Goal: Information Seeking & Learning: Learn about a topic

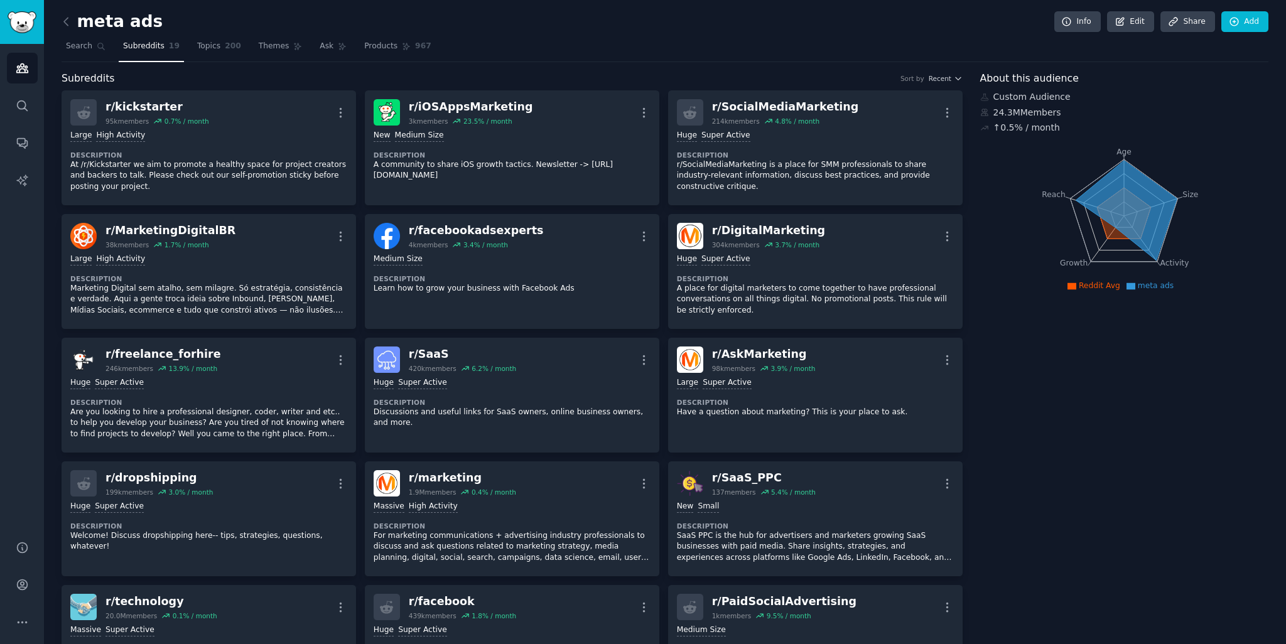
click at [70, 29] on link at bounding box center [70, 22] width 16 height 20
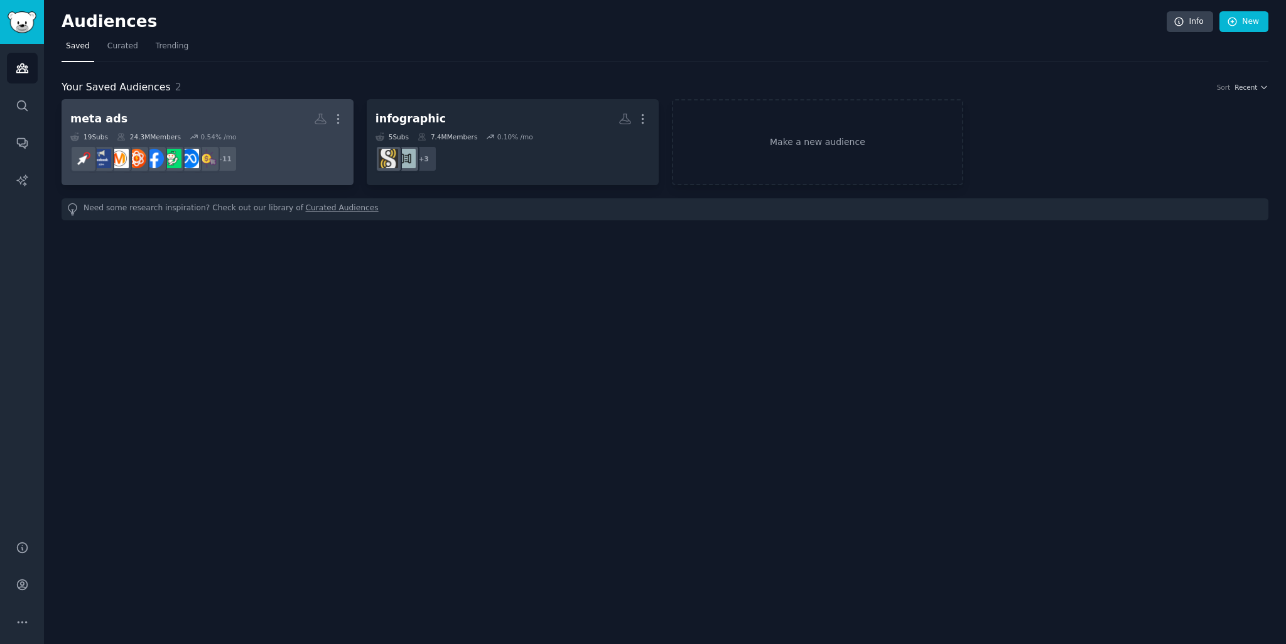
click at [274, 132] on div "19 Sub s 24.3M Members 0.54 % /mo" at bounding box center [207, 136] width 274 height 9
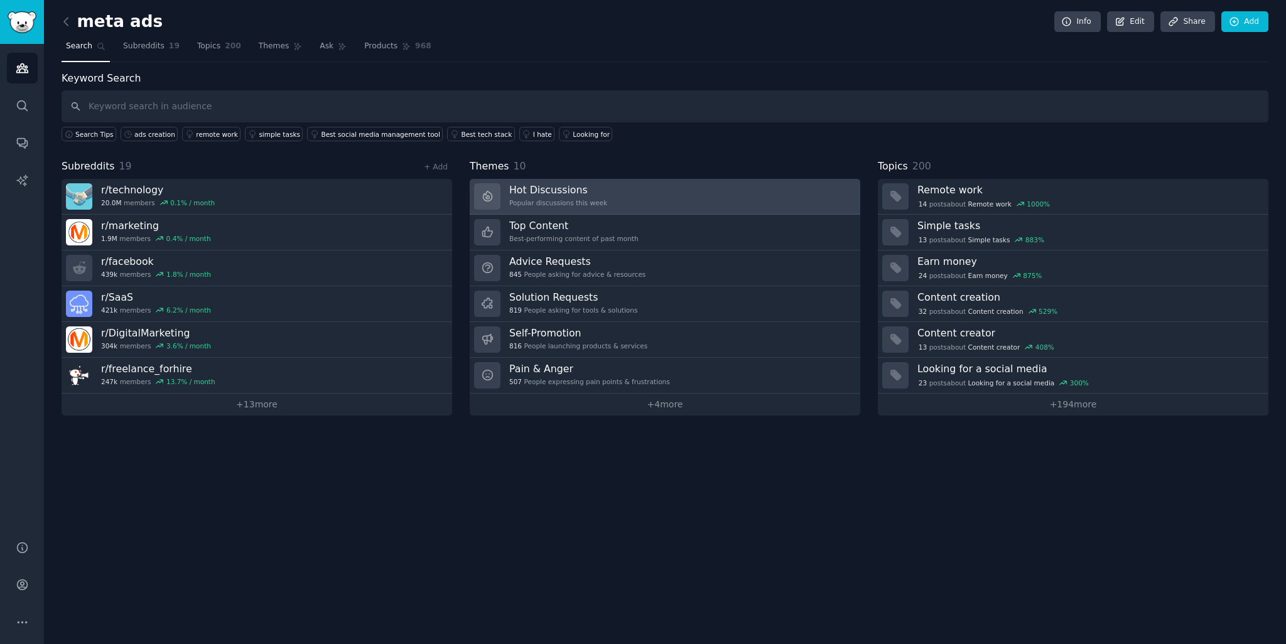
click at [552, 183] on h3 "Hot Discussions" at bounding box center [558, 189] width 98 height 13
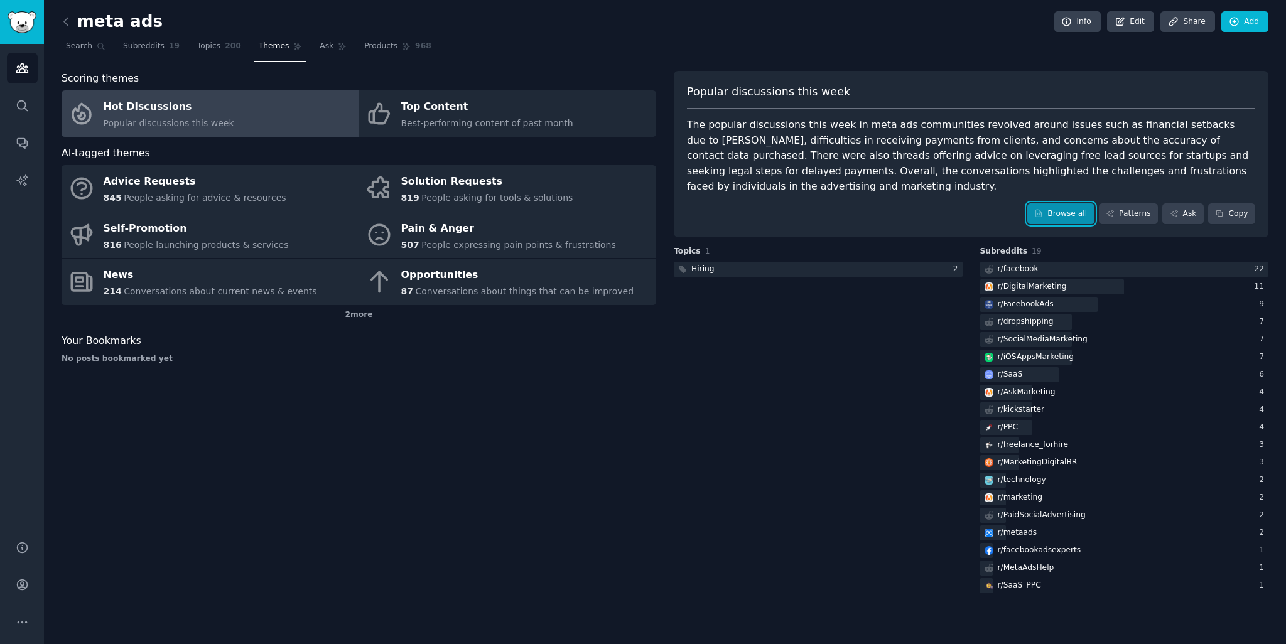
click at [1057, 212] on link "Browse all" at bounding box center [1060, 213] width 67 height 21
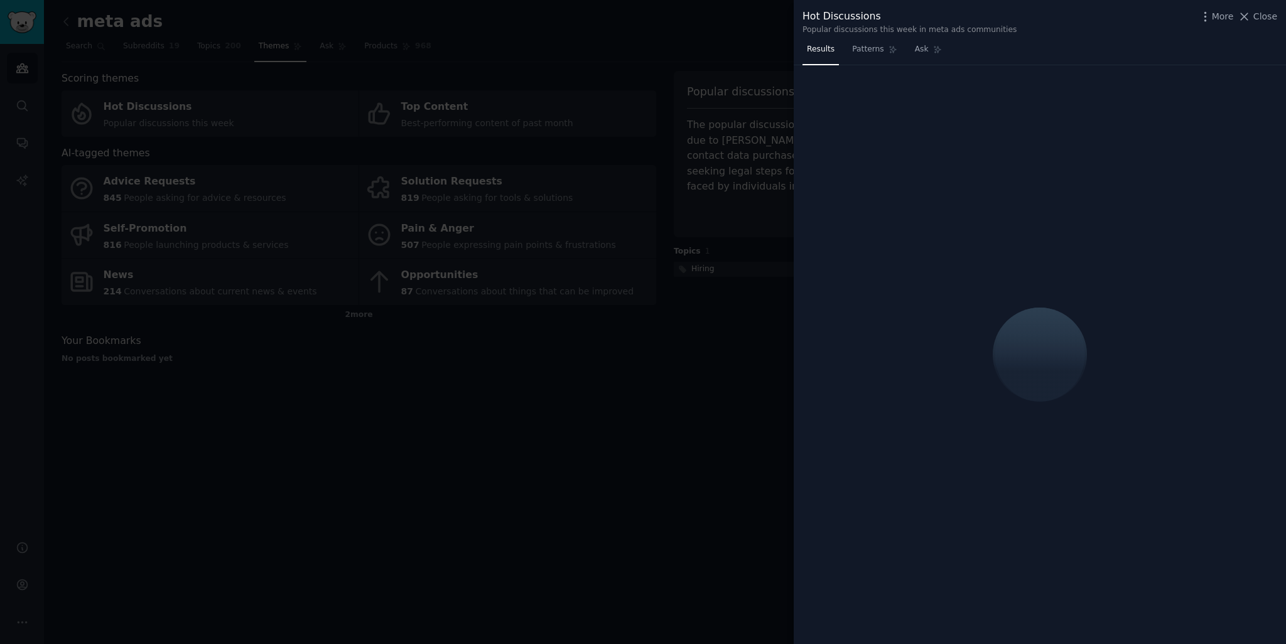
click at [1263, 6] on div "Hot Discussions Popular discussions this week in meta ads communities More Close" at bounding box center [1039, 20] width 492 height 40
click at [1263, 11] on span "Close" at bounding box center [1265, 16] width 24 height 13
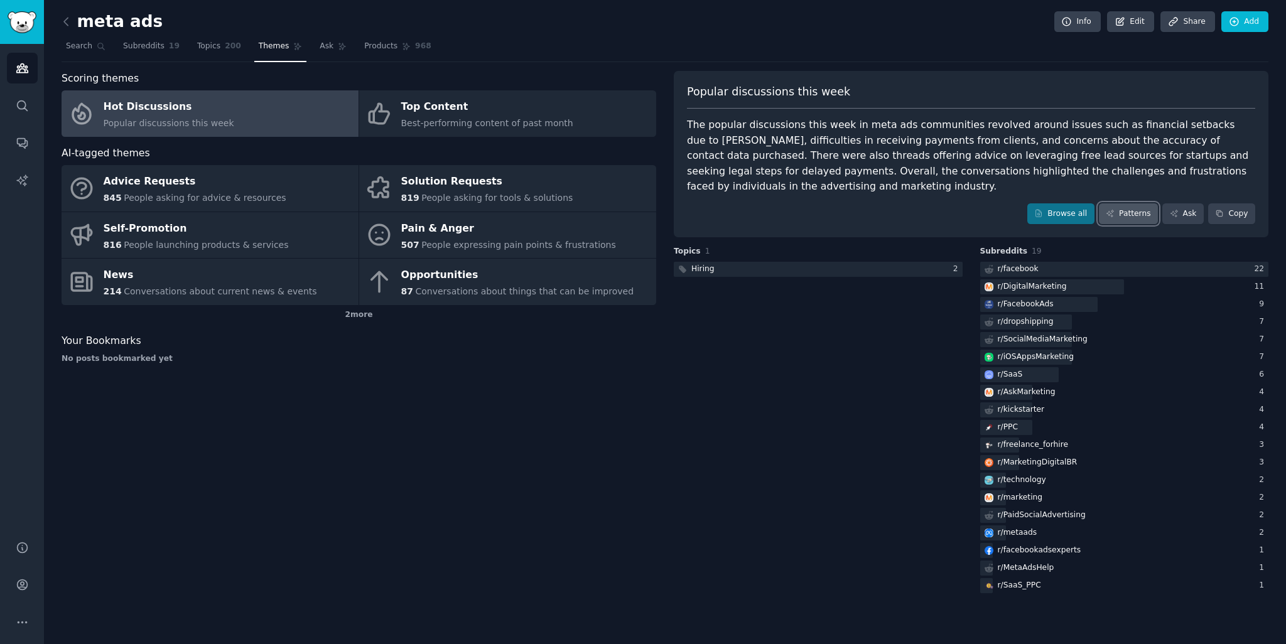
click at [1128, 204] on link "Patterns" at bounding box center [1128, 213] width 59 height 21
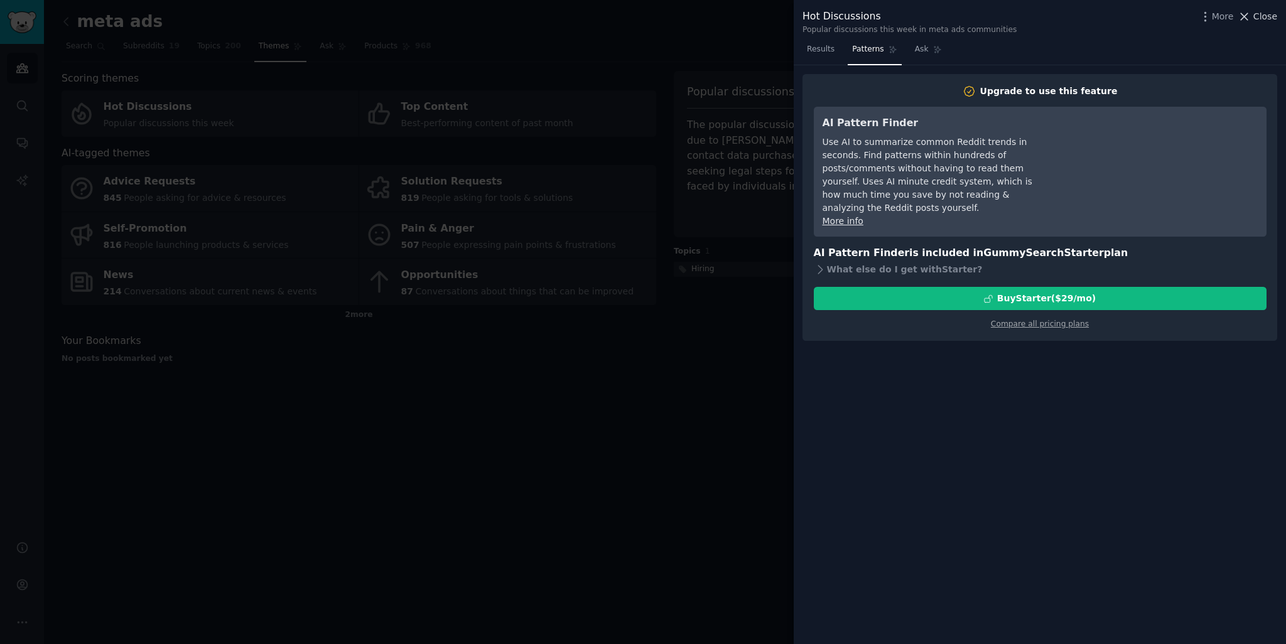
click at [1255, 13] on span "Close" at bounding box center [1265, 16] width 24 height 13
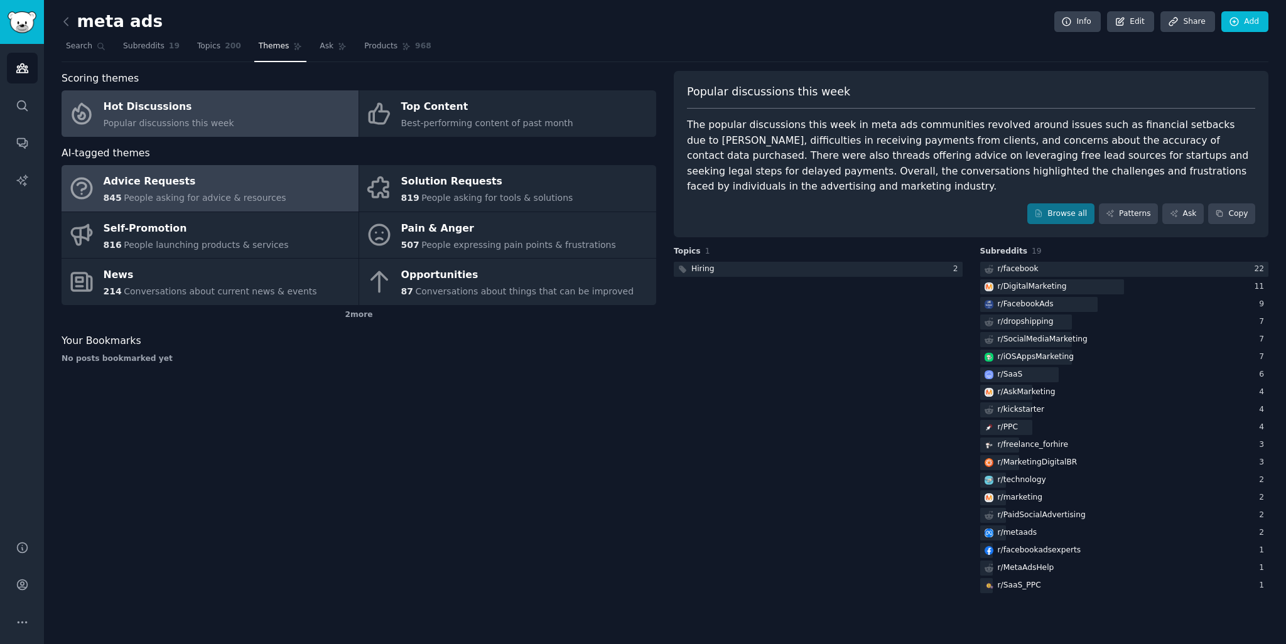
click at [163, 189] on div "Advice Requests" at bounding box center [195, 182] width 183 height 20
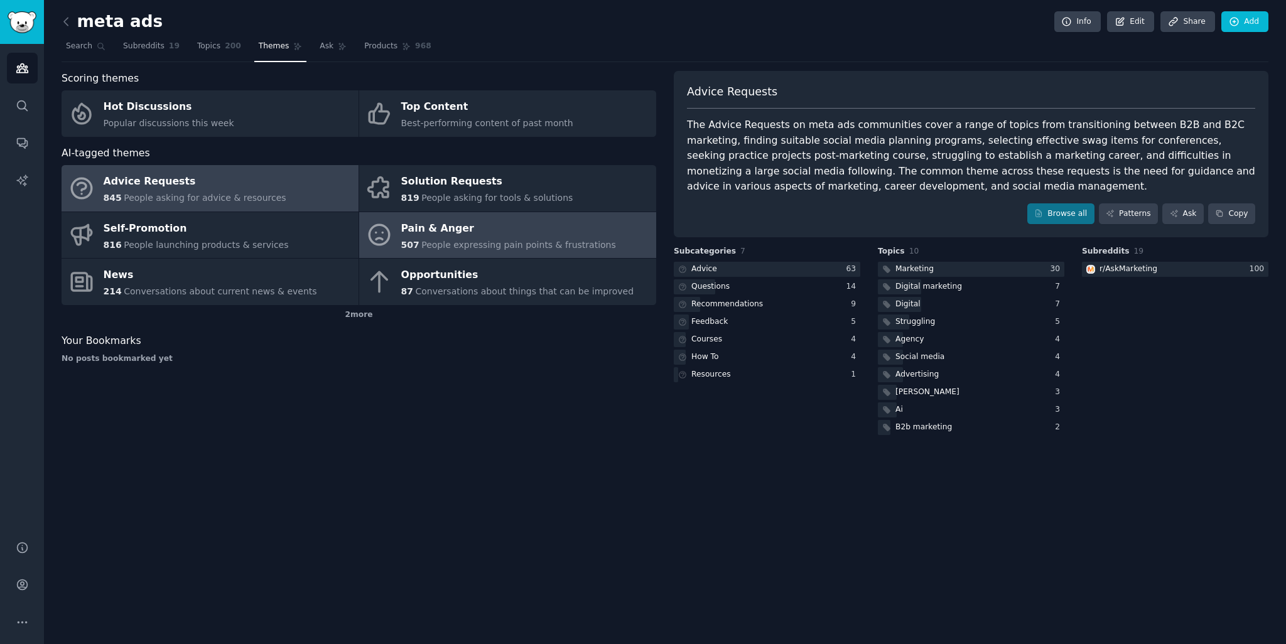
click at [439, 236] on div "Pain & Anger" at bounding box center [508, 228] width 215 height 20
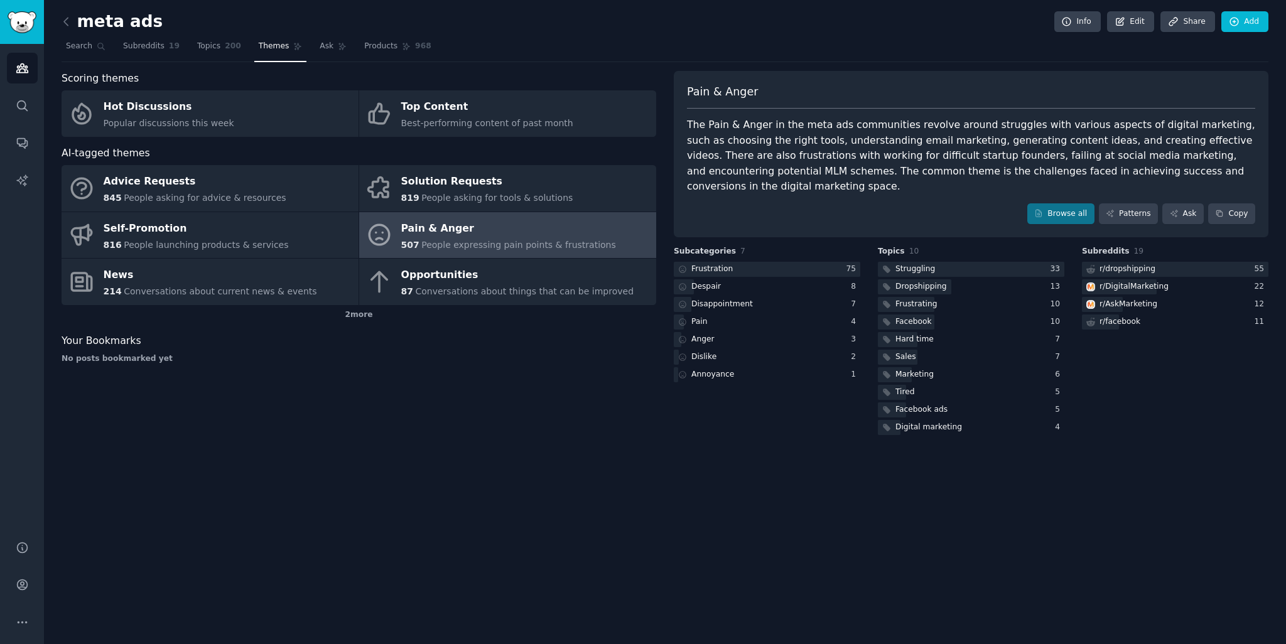
click at [996, 468] on div "meta ads Info Edit Share Add Search Subreddits 19 Topics 200 Themes Ask Product…" at bounding box center [665, 322] width 1242 height 644
click at [281, 551] on div "meta ads Info Edit Share Add Search Subreddits 19 Topics 200 Themes Ask Product…" at bounding box center [665, 322] width 1242 height 644
click at [272, 594] on div "meta ads Info Edit Share Add Search Subreddits 19 Topics 200 Themes Ask Product…" at bounding box center [665, 322] width 1242 height 644
click at [141, 469] on div "meta ads Info Edit Share Add Search Subreddits 19 Topics 200 Themes Ask Product…" at bounding box center [665, 322] width 1242 height 644
click at [1043, 217] on icon at bounding box center [1038, 213] width 9 height 9
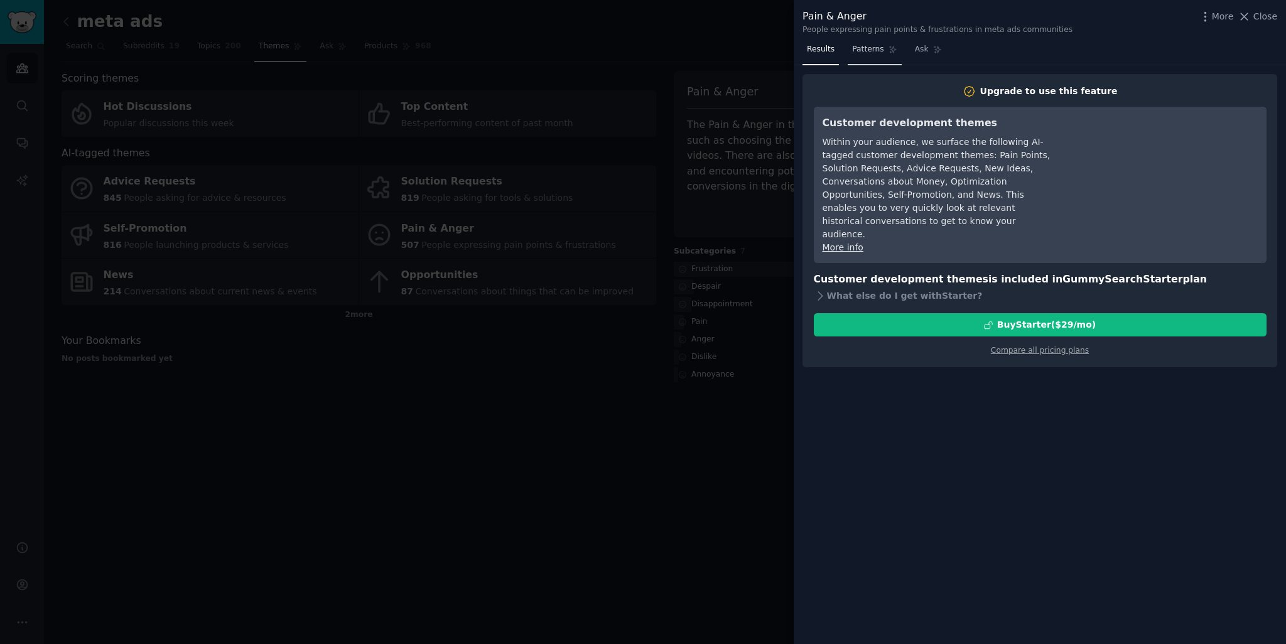
click at [869, 56] on link "Patterns" at bounding box center [873, 53] width 53 height 26
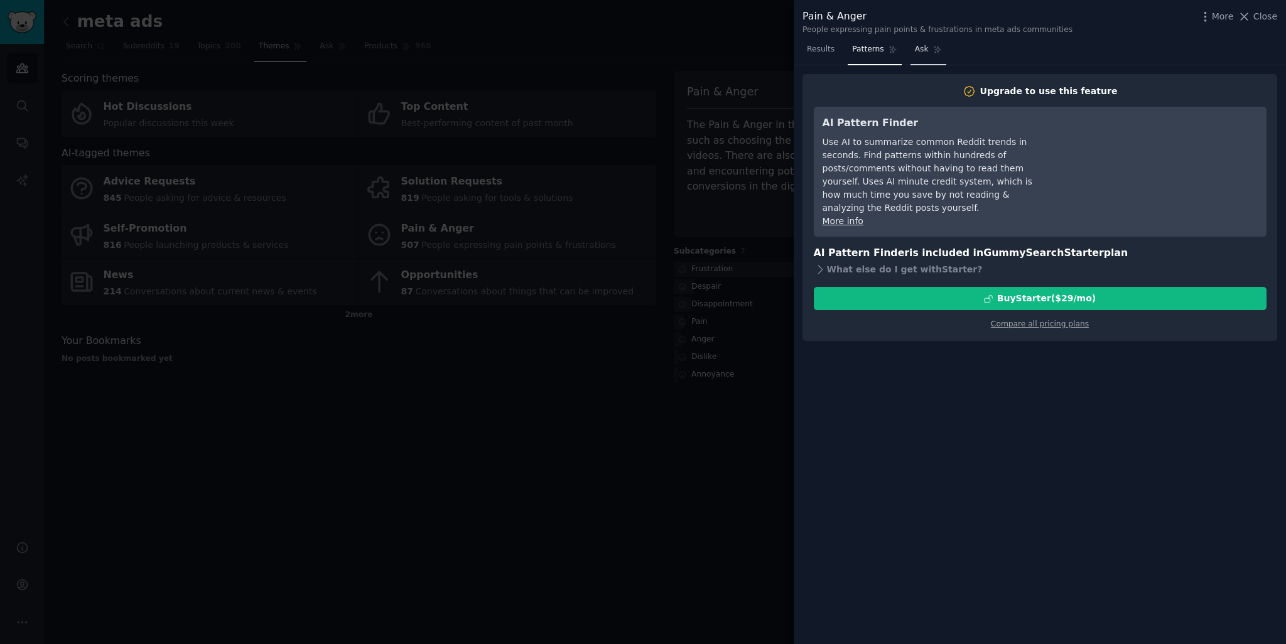
click at [915, 50] on span "Ask" at bounding box center [922, 49] width 14 height 11
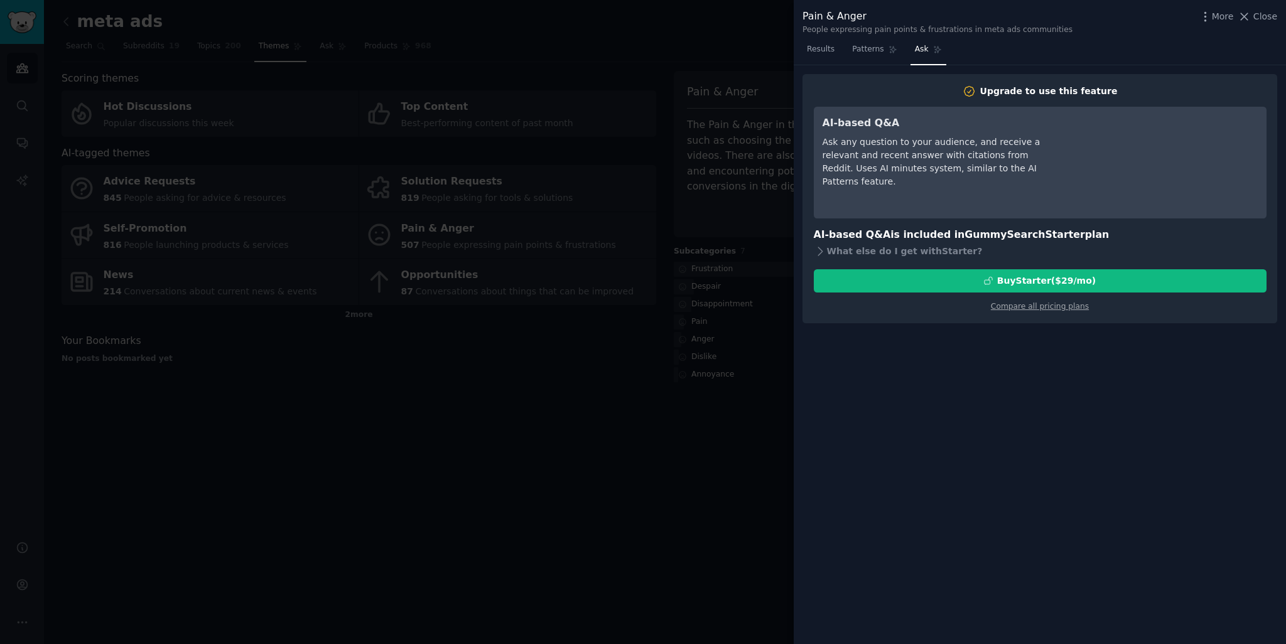
click at [888, 157] on div "Ask any question to your audience, and receive a relevant and recent answer wit…" at bounding box center [936, 162] width 229 height 53
click at [893, 247] on div "What else do I get with Starter ?" at bounding box center [1040, 252] width 453 height 18
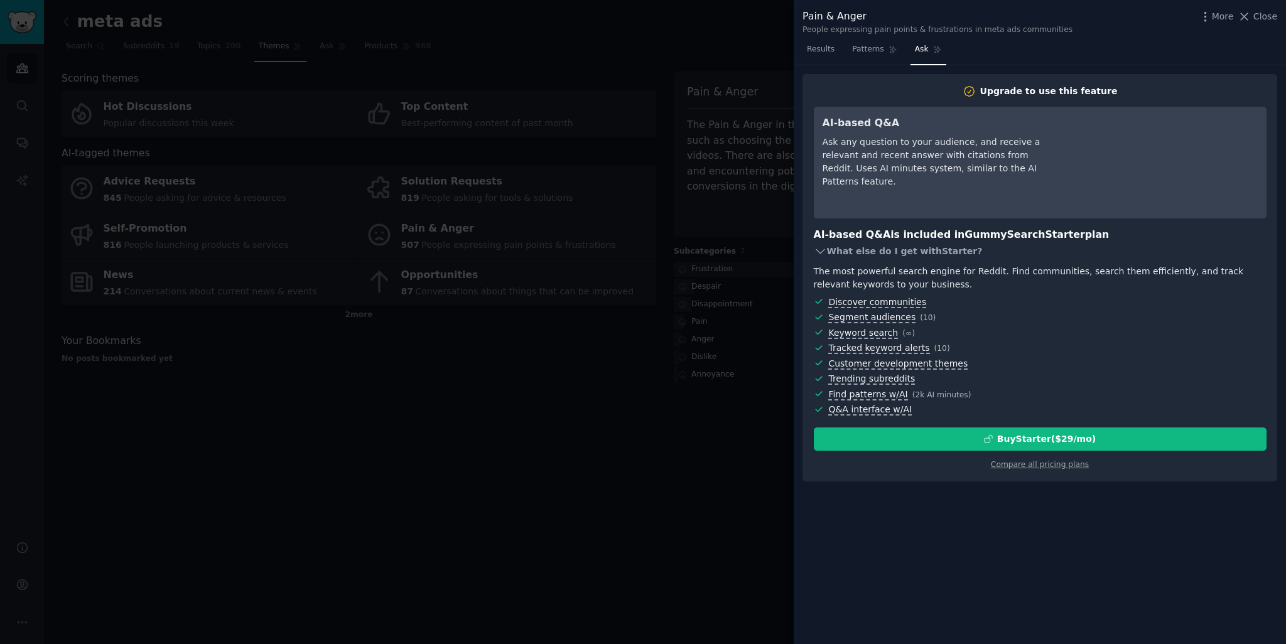
click at [893, 247] on div "What else do I get with Starter ?" at bounding box center [1040, 252] width 453 height 18
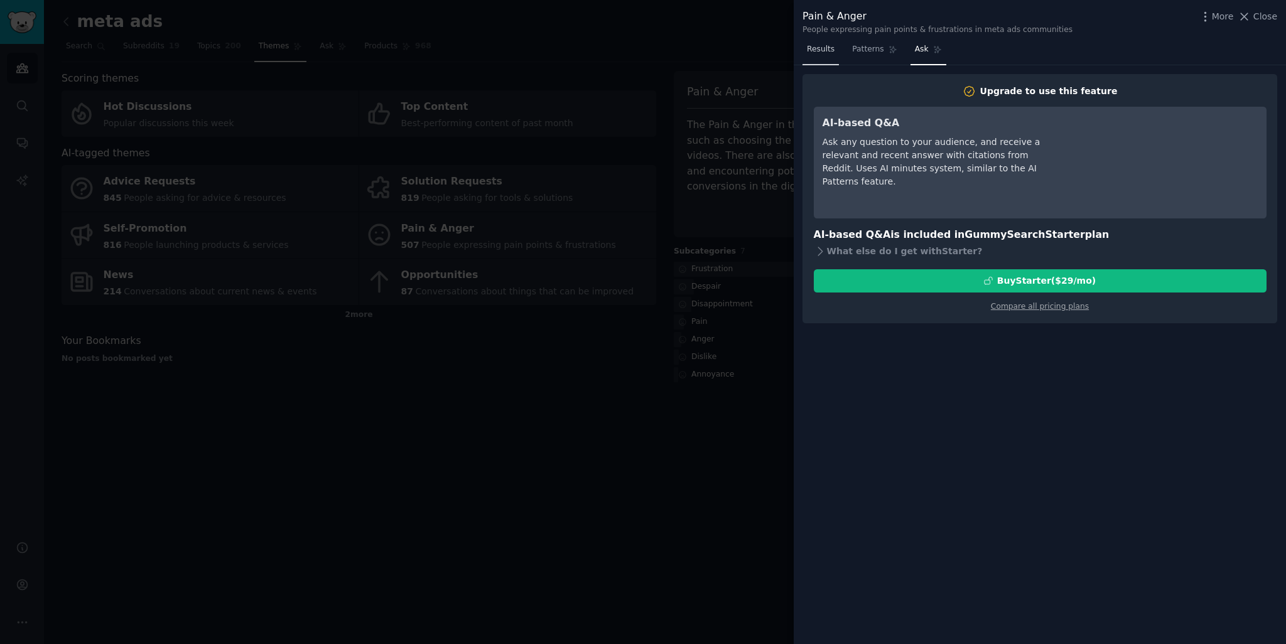
click at [829, 47] on span "Results" at bounding box center [821, 49] width 28 height 11
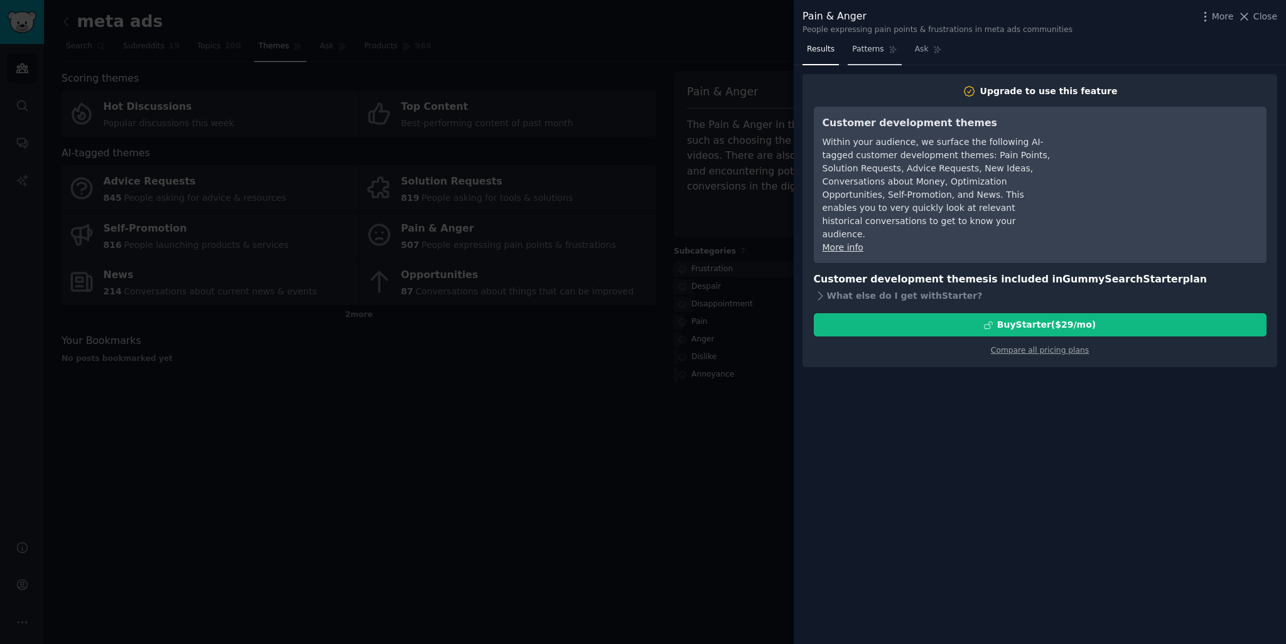
click at [869, 44] on span "Patterns" at bounding box center [867, 49] width 31 height 11
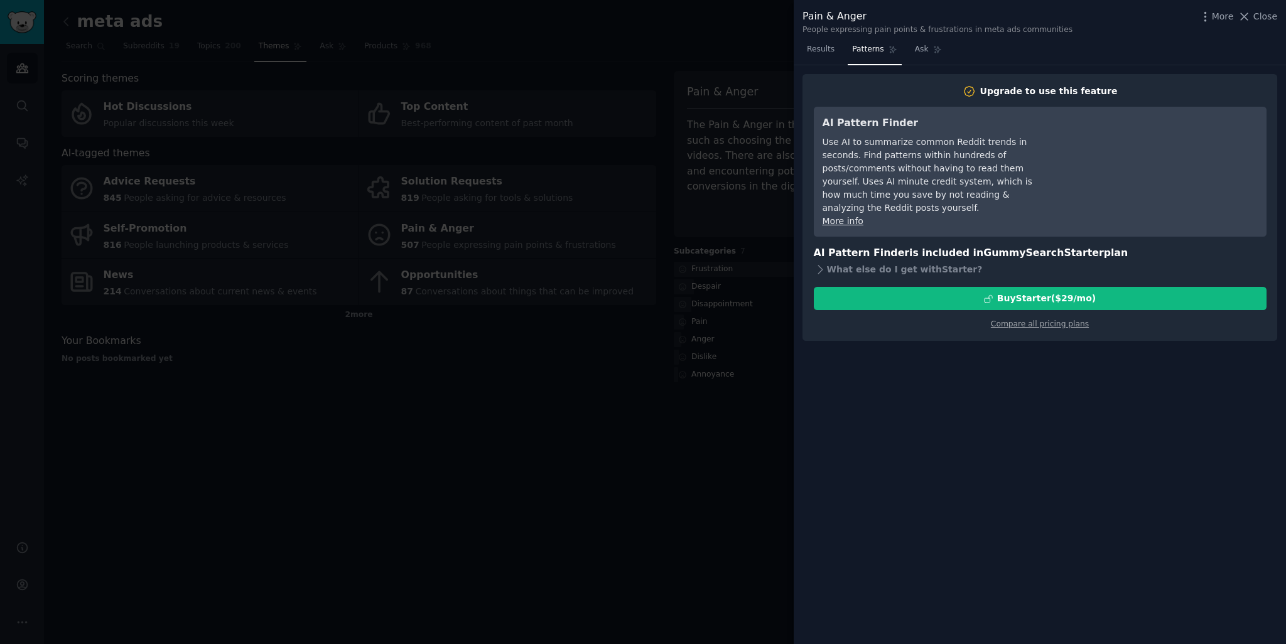
click at [419, 484] on div at bounding box center [643, 322] width 1286 height 644
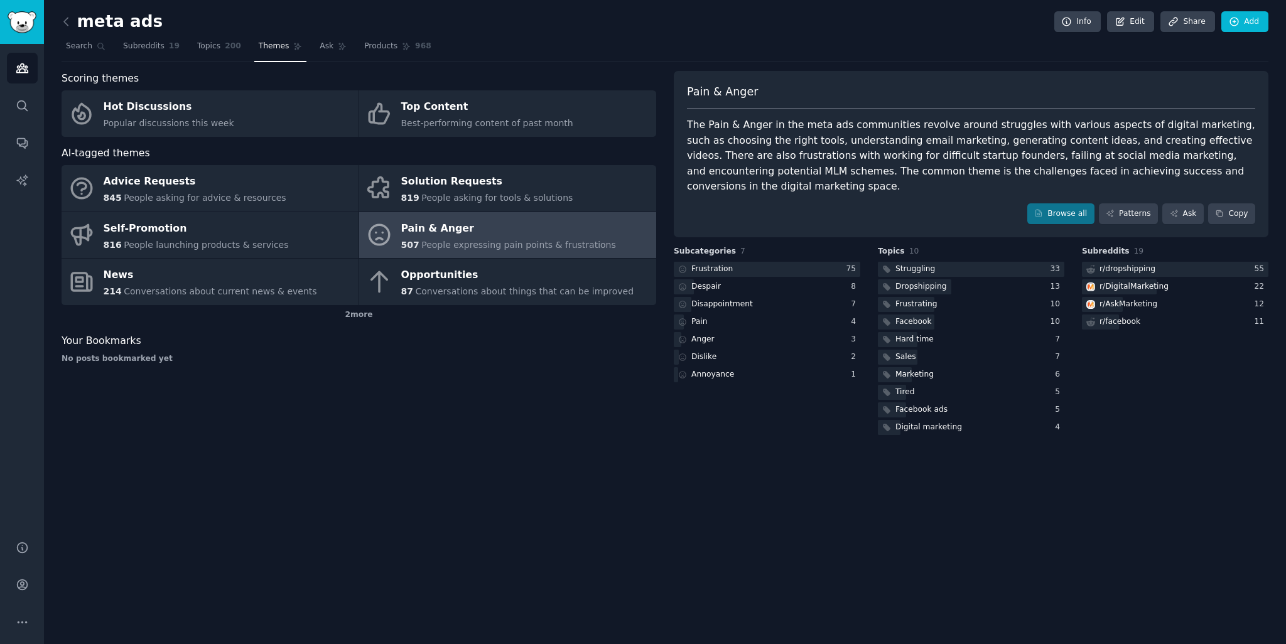
click at [404, 450] on div "meta ads Info Edit Share Add Search Subreddits 19 Topics 200 Themes Ask Product…" at bounding box center [665, 322] width 1242 height 644
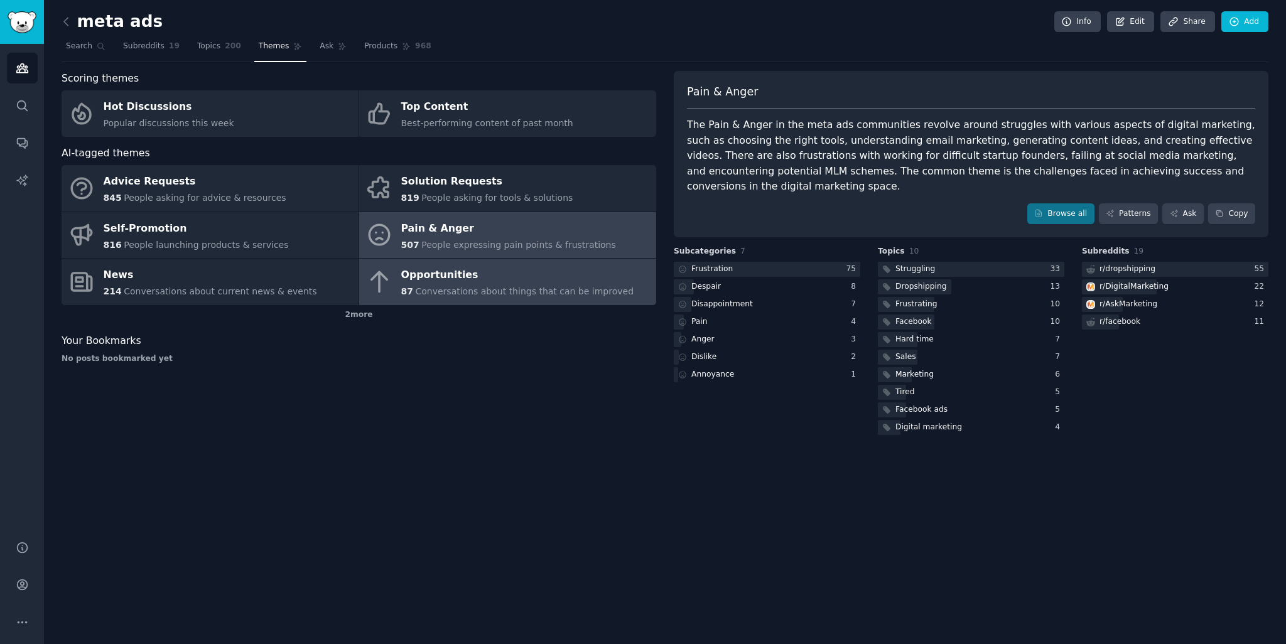
click at [448, 292] on span "Conversations about things that can be improved" at bounding box center [524, 291] width 218 height 10
